Goal: Task Accomplishment & Management: Manage account settings

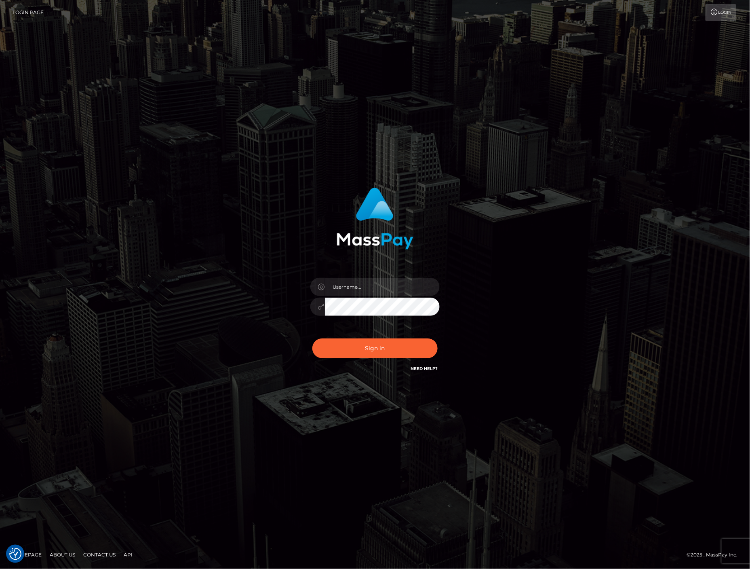
click at [374, 276] on div at bounding box center [374, 303] width 141 height 62
click at [358, 276] on div at bounding box center [374, 303] width 141 height 62
click at [362, 288] on input "text" at bounding box center [382, 287] width 115 height 18
click at [494, 287] on div "Sign in" at bounding box center [375, 284] width 461 height 206
